Goal: Understand process/instructions: Learn how to perform a task or action

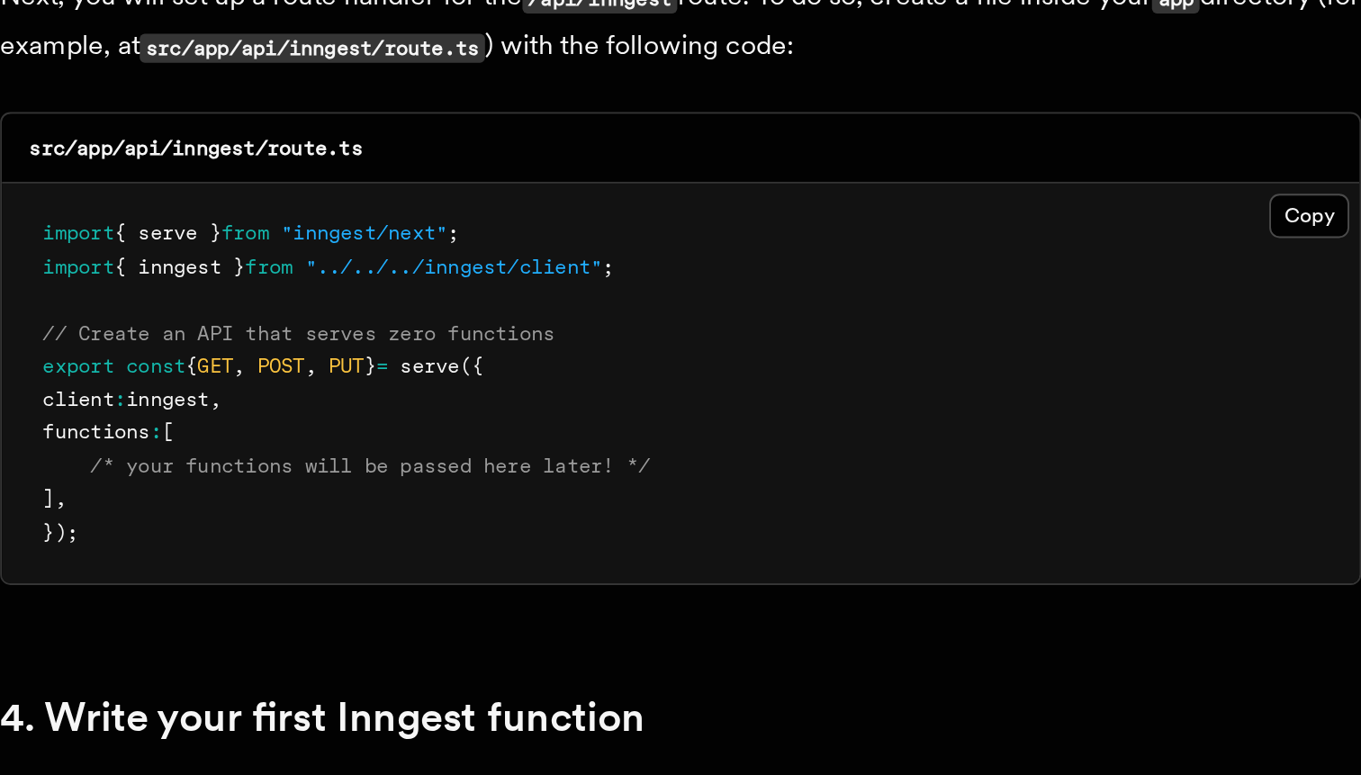
scroll to position [2246, 0]
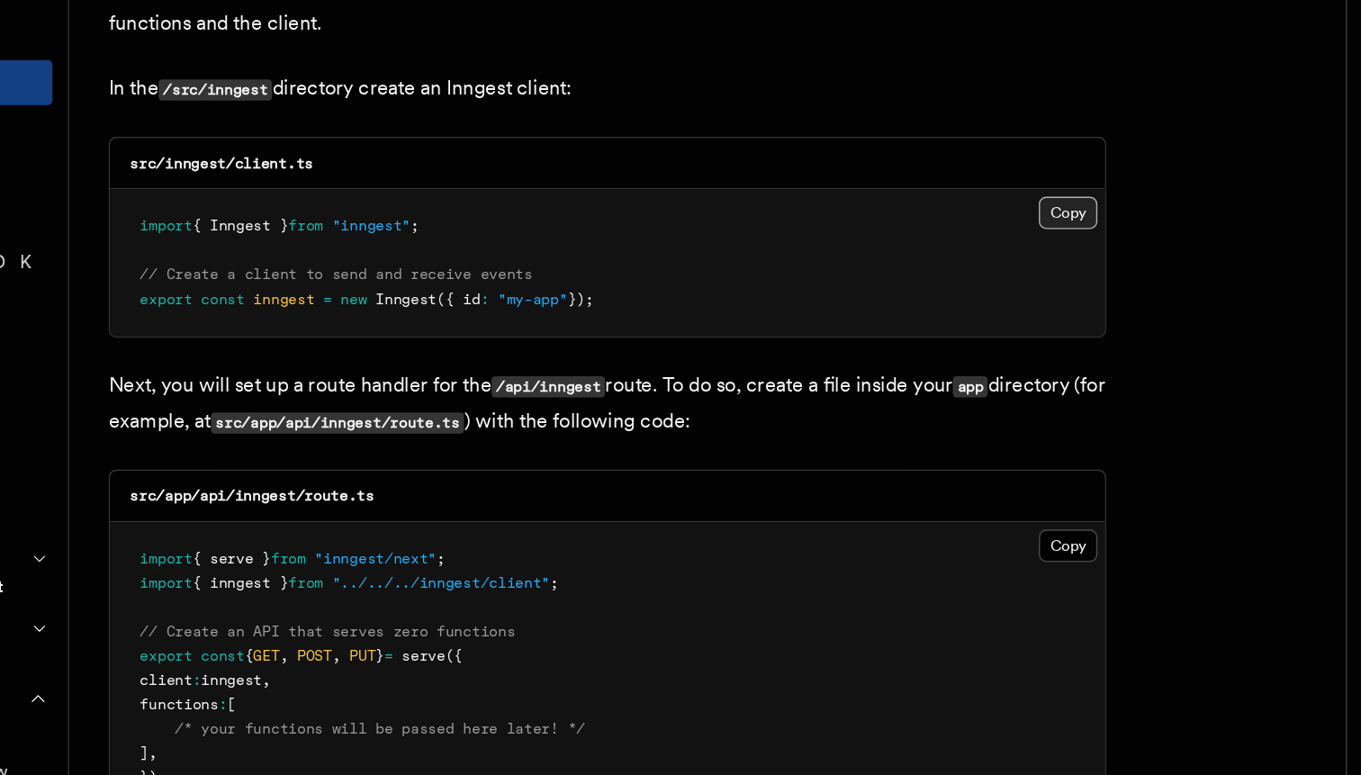
click at [964, 235] on button "Copy Copied" at bounding box center [944, 239] width 42 height 23
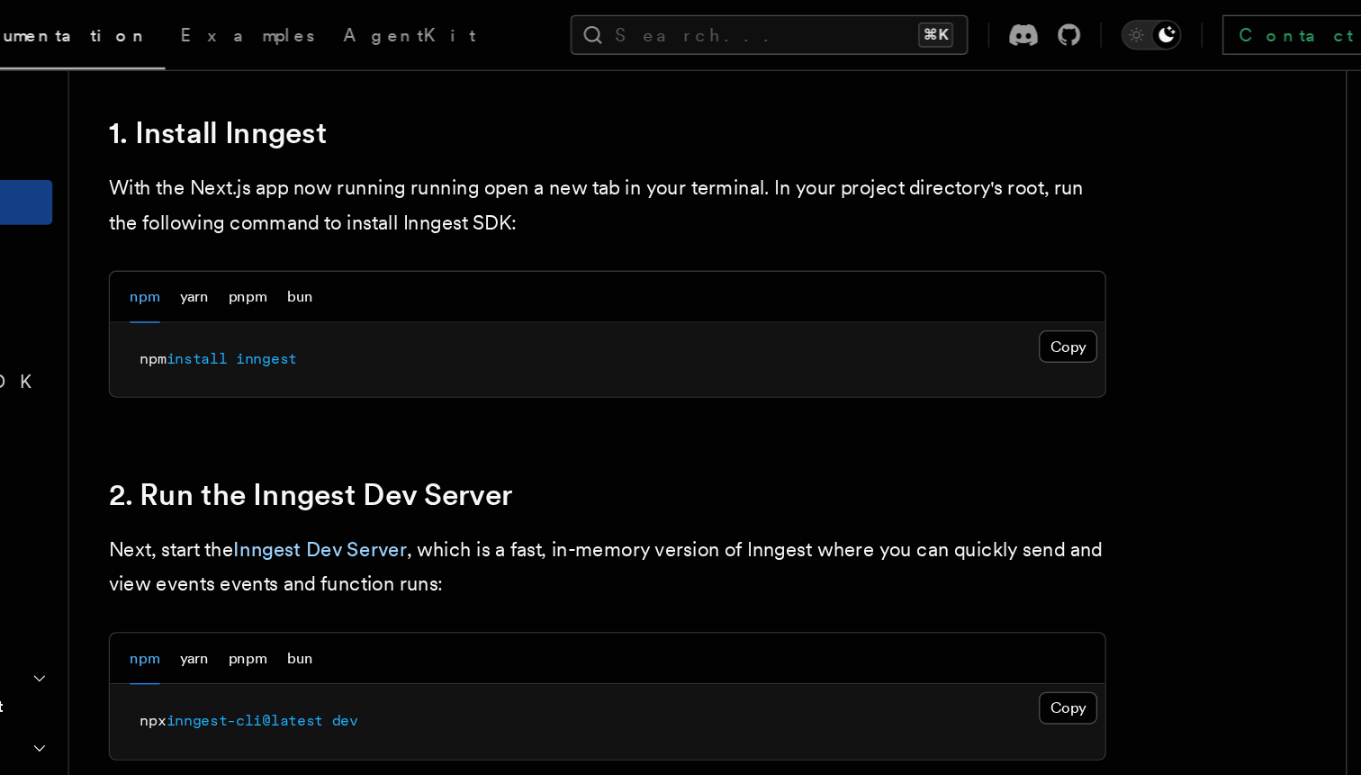
scroll to position [988, 0]
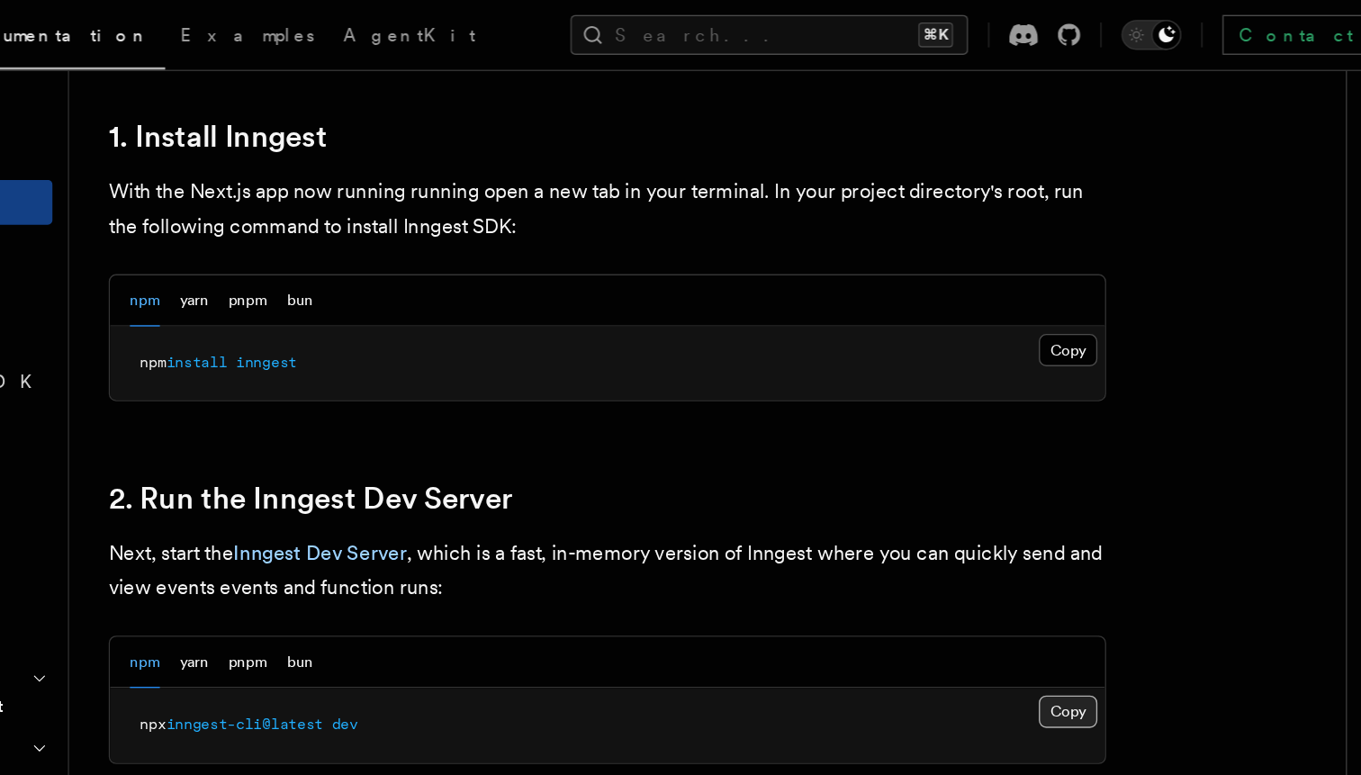
click at [936, 508] on button "Copy Copied" at bounding box center [944, 513] width 42 height 23
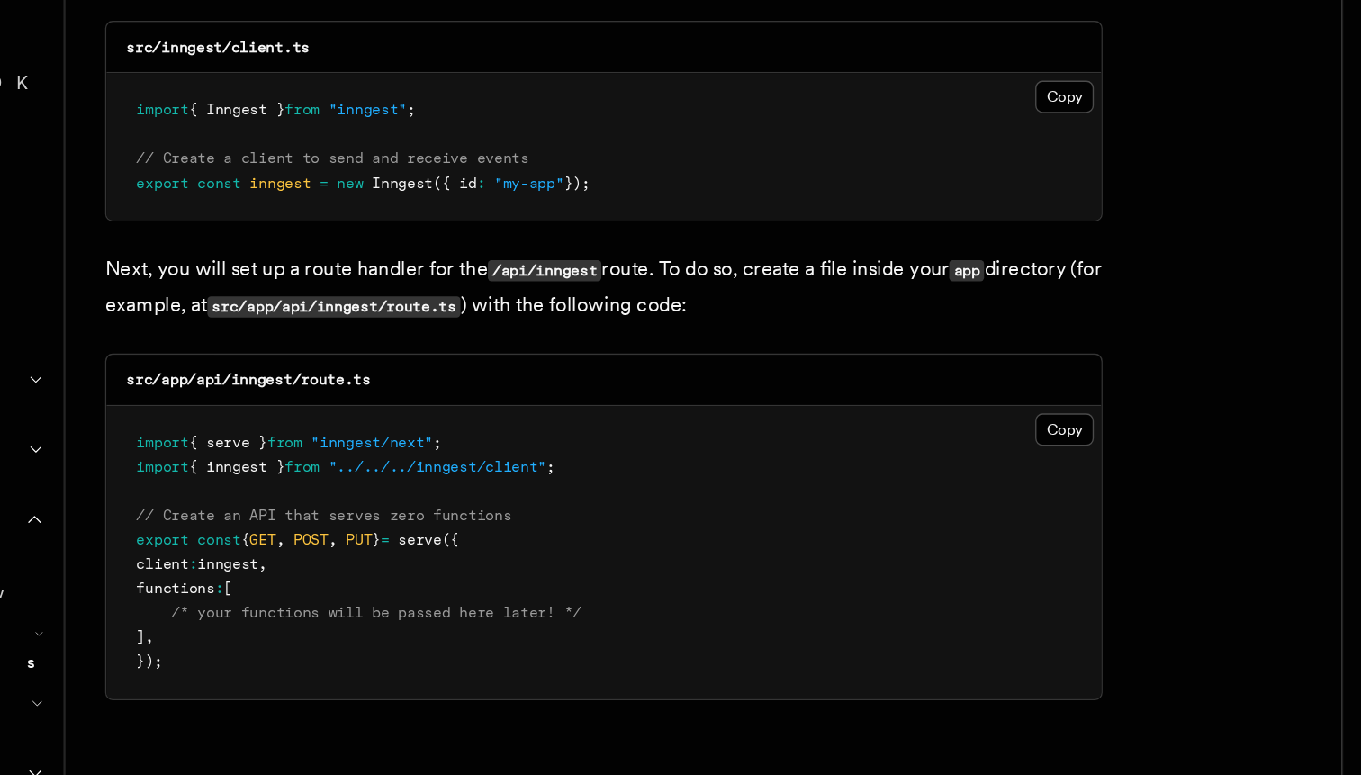
scroll to position [2200, 0]
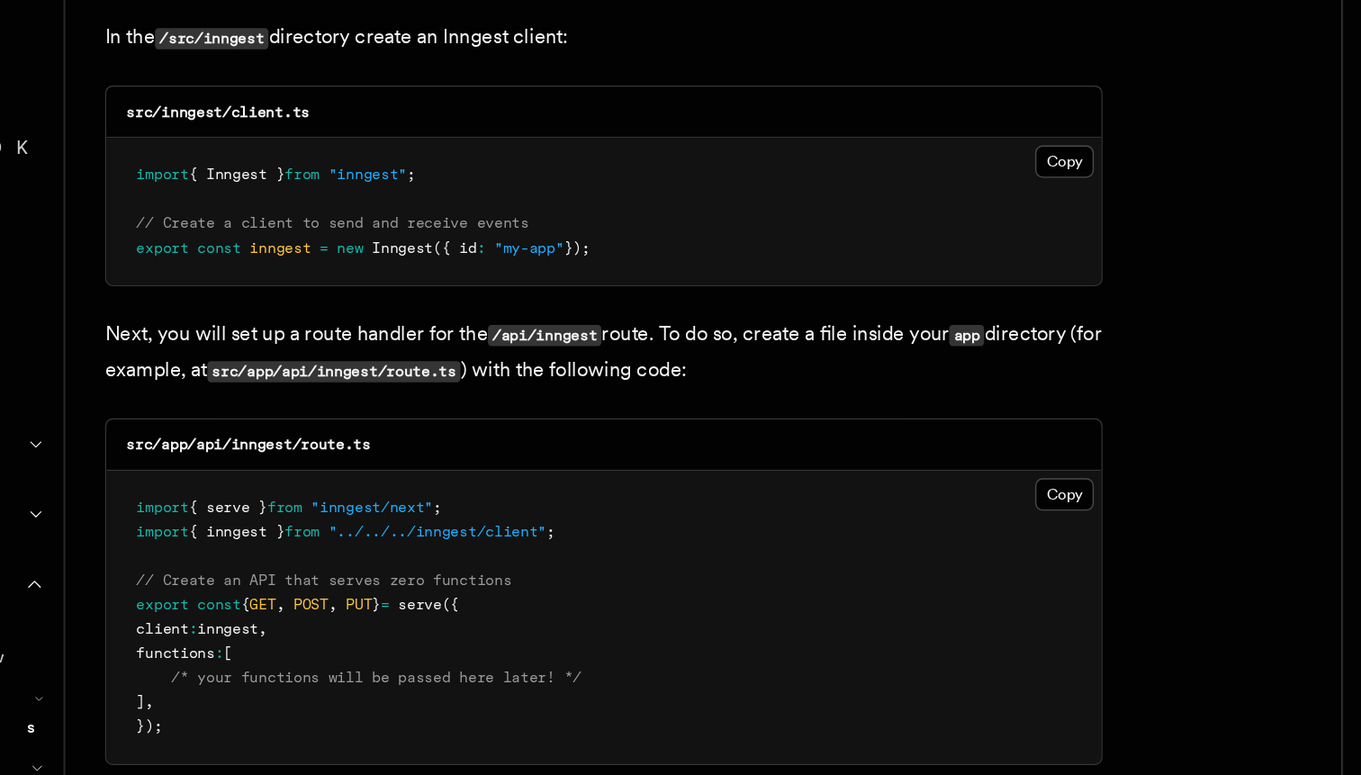
click at [602, 354] on span "});" at bounding box center [592, 347] width 19 height 13
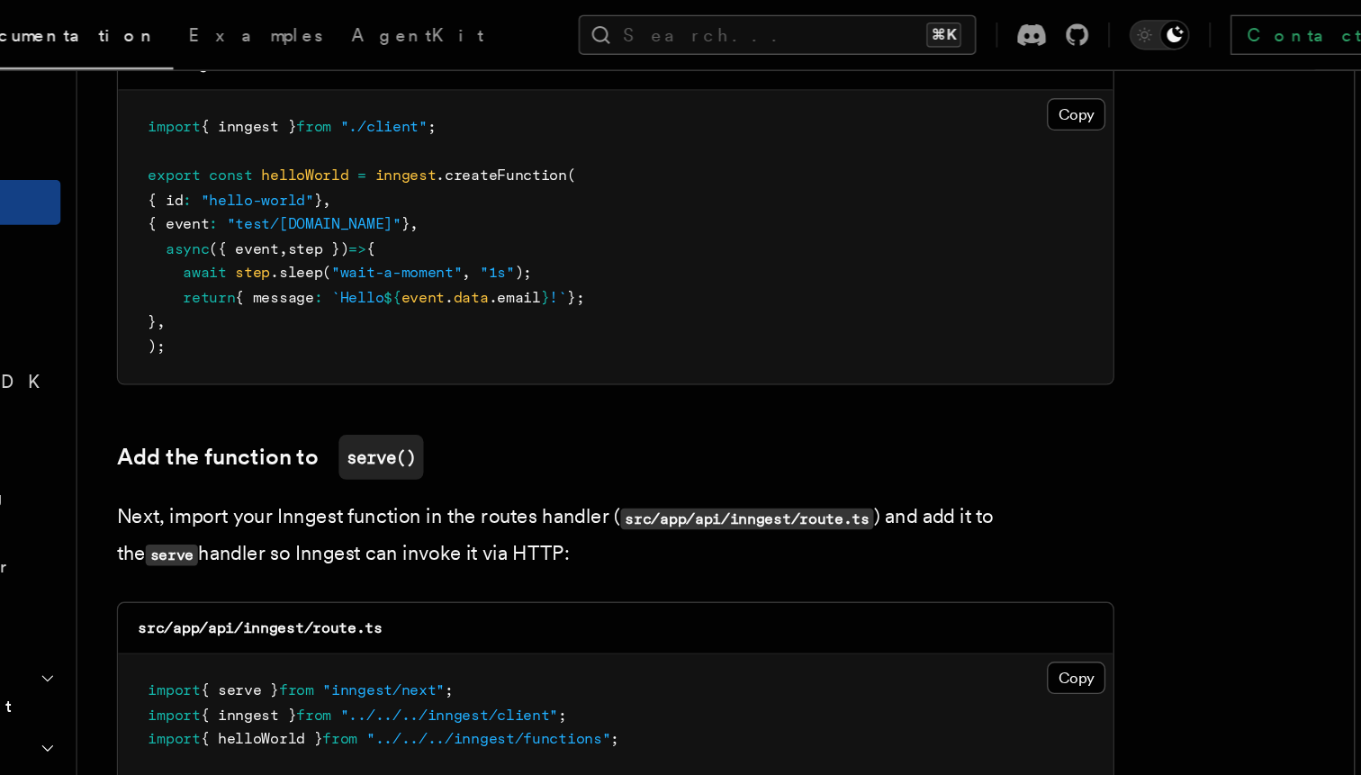
scroll to position [3263, 0]
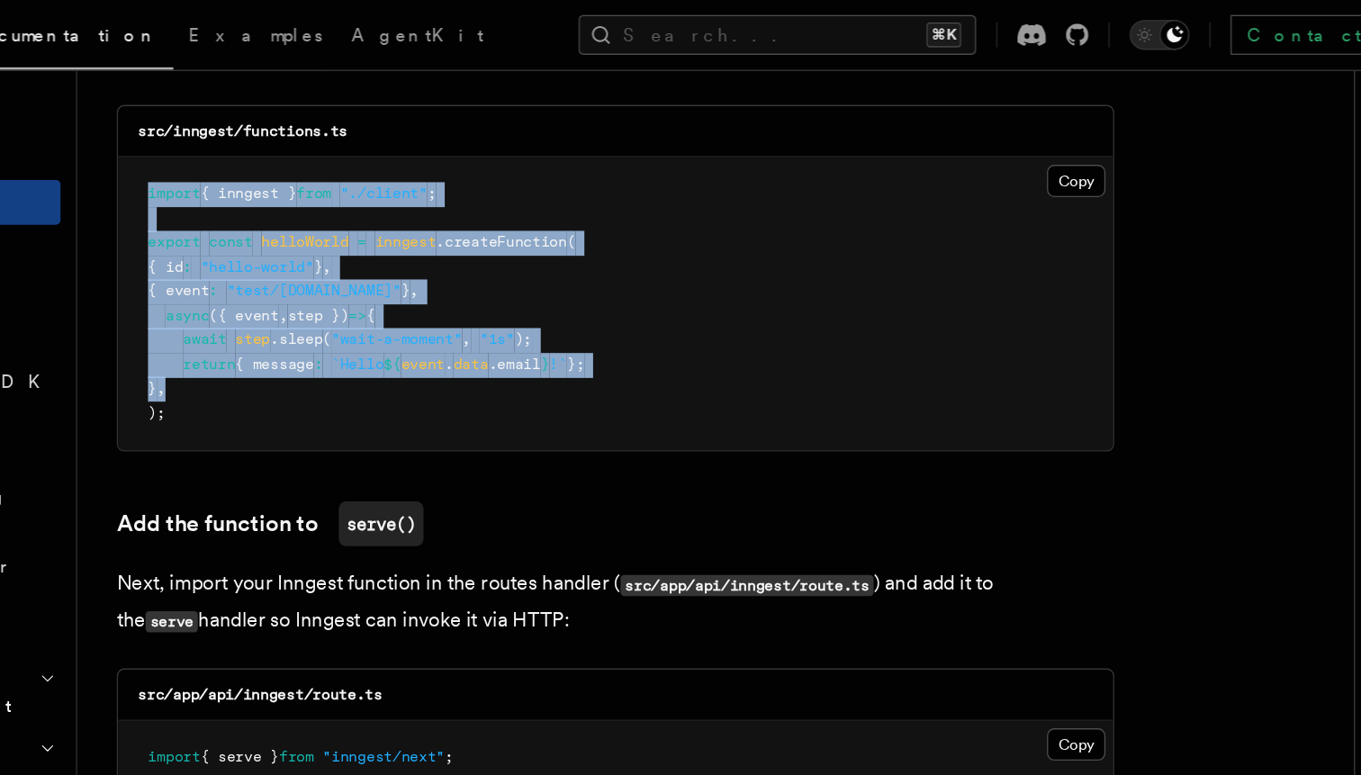
drag, startPoint x: 379, startPoint y: 292, endPoint x: 263, endPoint y: 132, distance: 197.1
click at [263, 132] on pre "import { inngest } from "./client" ; export const helloWorld = inngest .createF…" at bounding box center [612, 218] width 718 height 211
drag, startPoint x: 299, startPoint y: 310, endPoint x: 252, endPoint y: 124, distance: 191.2
click at [253, 124] on pre "import { inngest } from "./client" ; export const helloWorld = inngest .createF…" at bounding box center [612, 218] width 718 height 211
copy code "import { inngest } from "./client" ; export const helloWorld = inngest .createF…"
